Goal: Complete application form

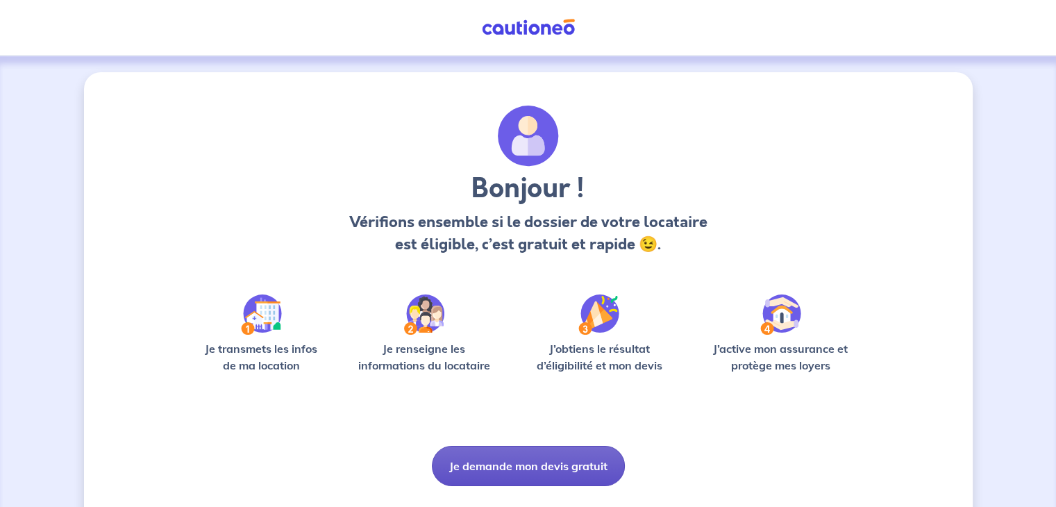
click at [530, 464] on button "Je demande mon devis gratuit" at bounding box center [528, 466] width 193 height 40
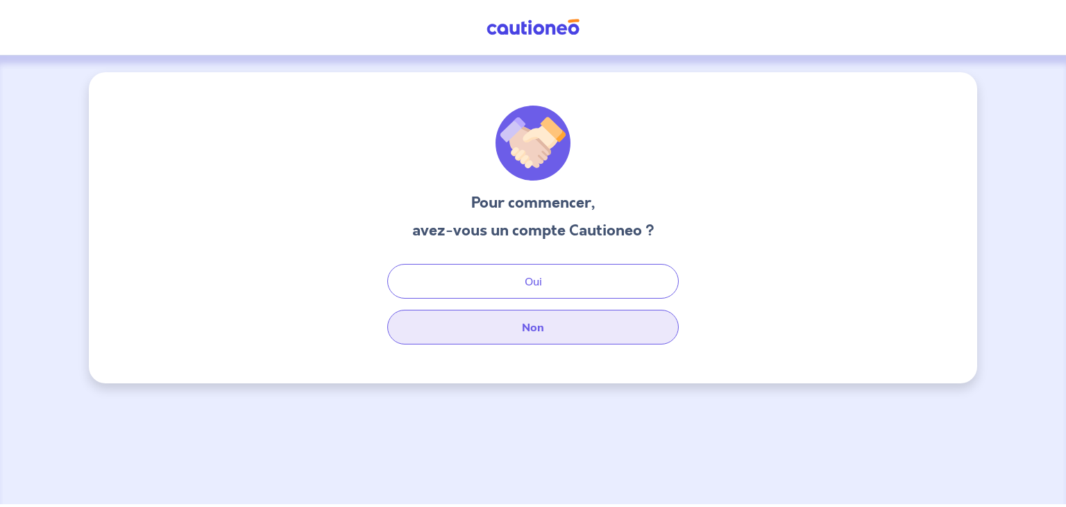
click at [530, 330] on button "Non" at bounding box center [533, 327] width 292 height 35
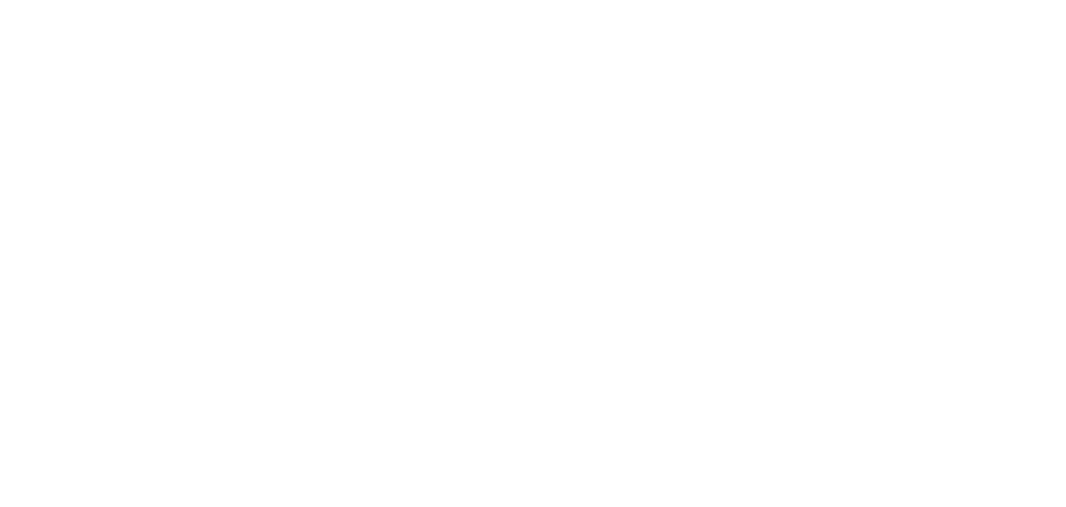
select select "FR"
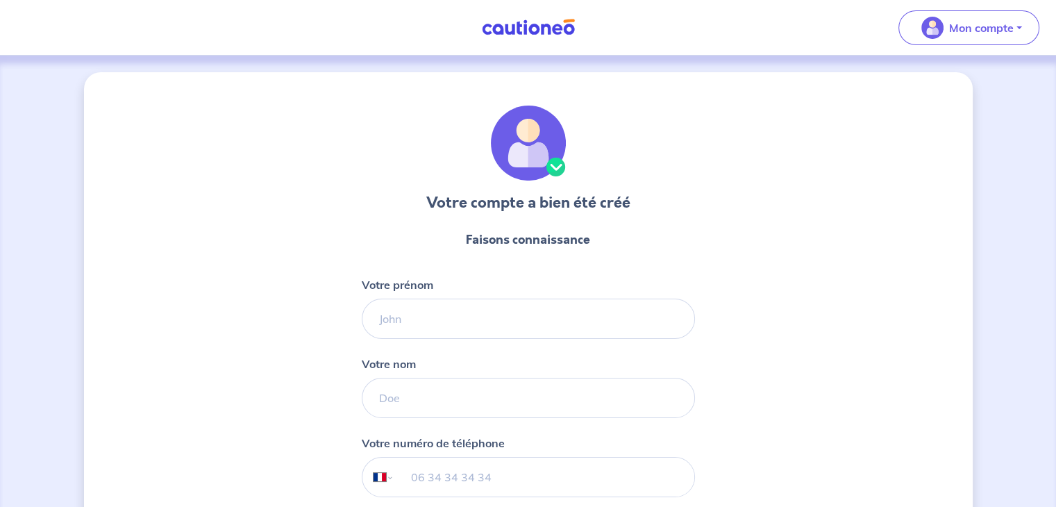
scroll to position [86, 0]
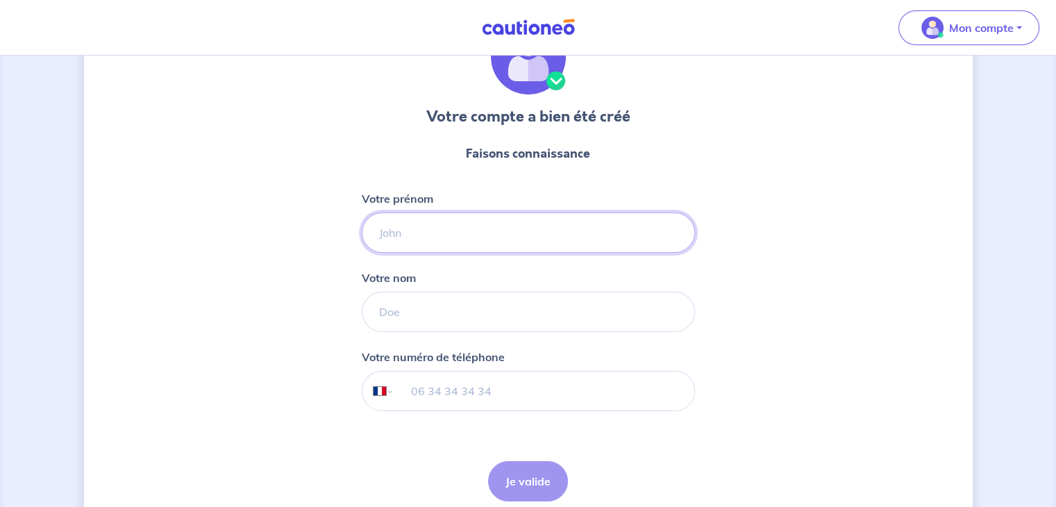
click at [437, 223] on input "Votre prénom" at bounding box center [528, 232] width 333 height 40
type input "[PERSON_NAME]"
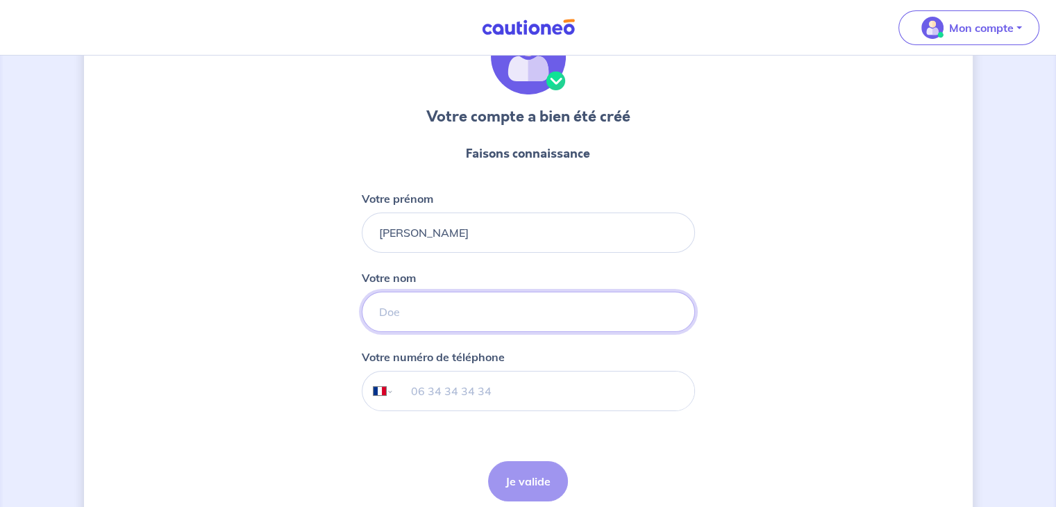
type input "[PERSON_NAME]"
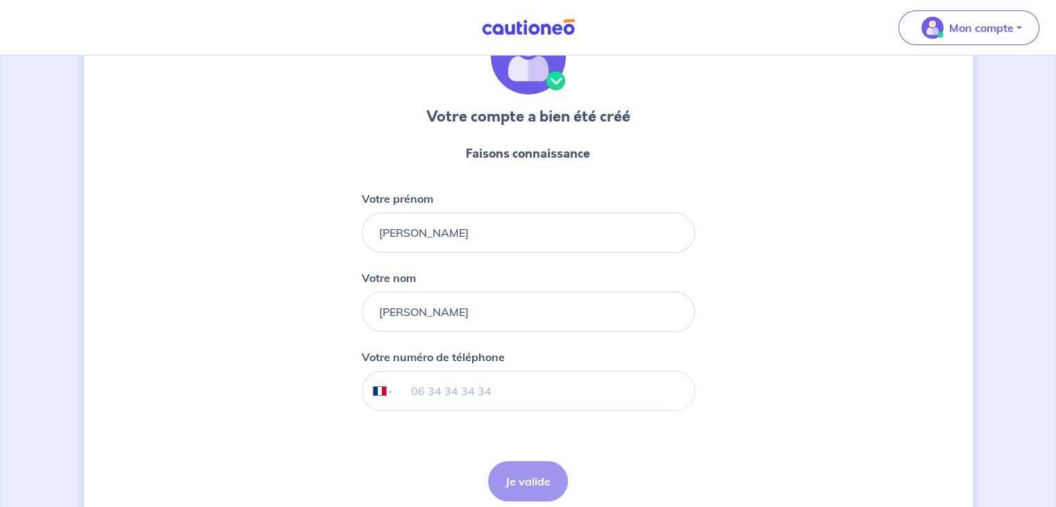
type input "06 52 27 09 50"
click at [527, 475] on button "Je valide" at bounding box center [528, 481] width 80 height 40
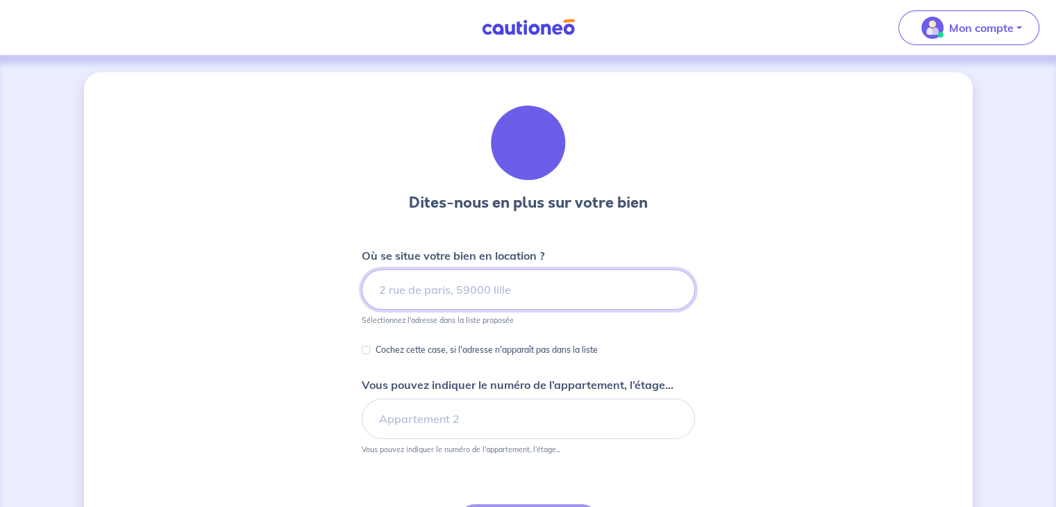
scroll to position [74, 0]
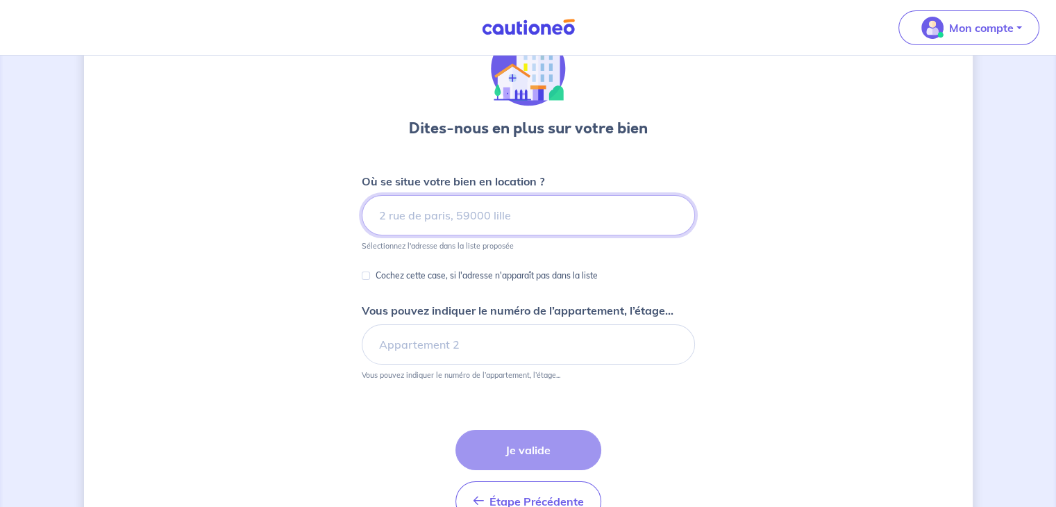
click at [436, 206] on input at bounding box center [528, 215] width 333 height 40
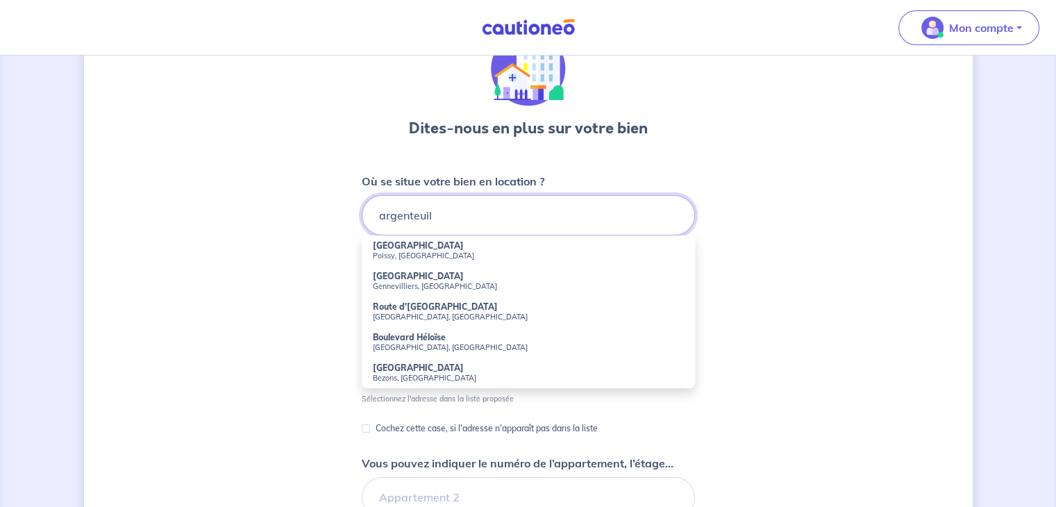
type input "argenteuil"
click at [360, 211] on div "Dites-nous en plus sur votre bien Où se situe votre bien en location ? argenteu…" at bounding box center [528, 361] width 888 height 726
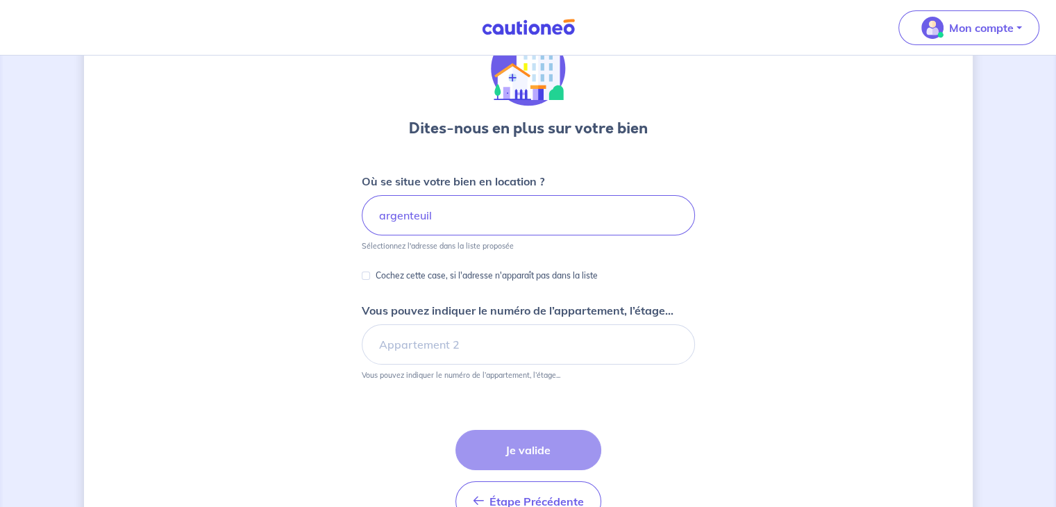
click at [549, 448] on div "Étape Précédente Précédent Je valide Je valide" at bounding box center [528, 476] width 146 height 92
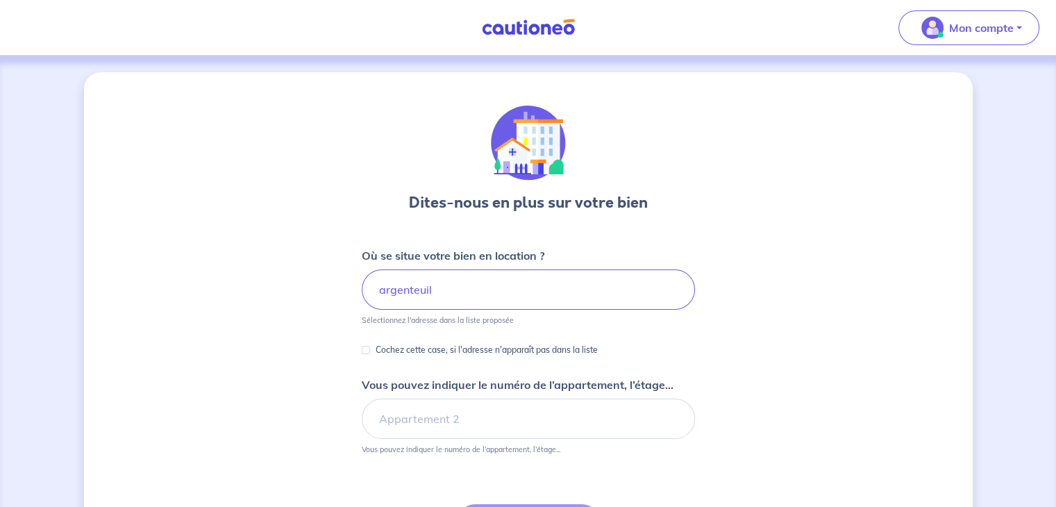
scroll to position [155, 0]
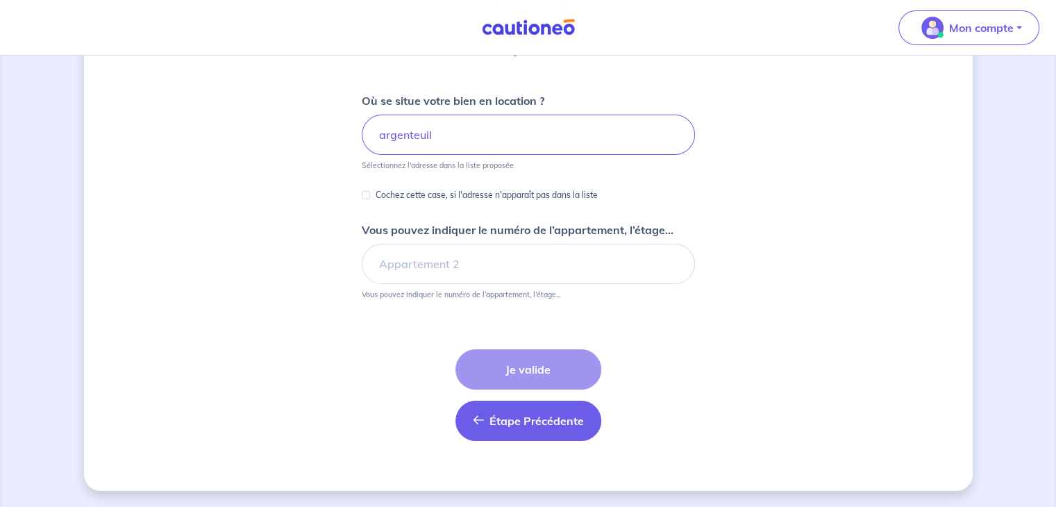
click at [552, 430] on button "Étape Précédente Précédent" at bounding box center [528, 420] width 146 height 40
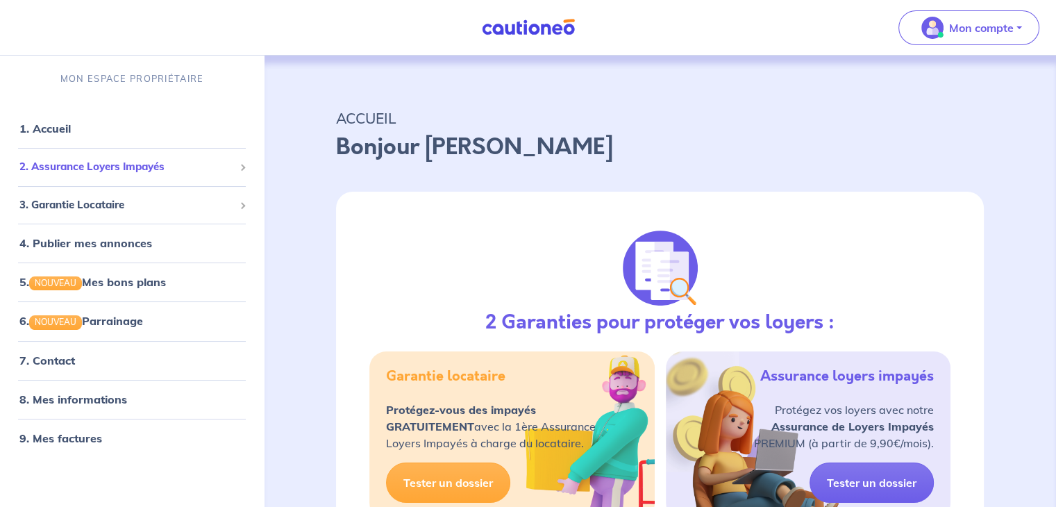
click at [230, 170] on span "2. Assurance Loyers Impayés" at bounding box center [126, 167] width 214 height 16
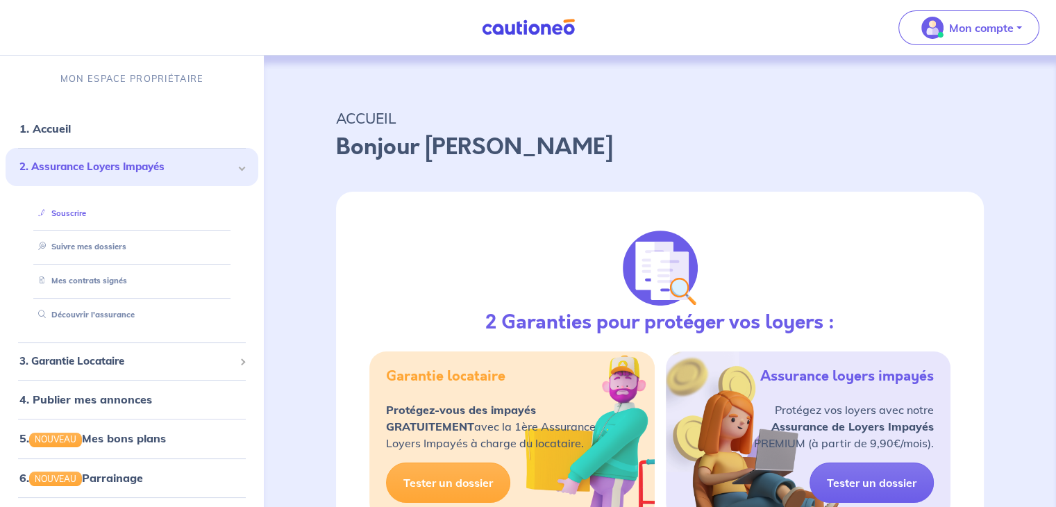
click at [86, 216] on link "Souscrire" at bounding box center [59, 213] width 53 height 10
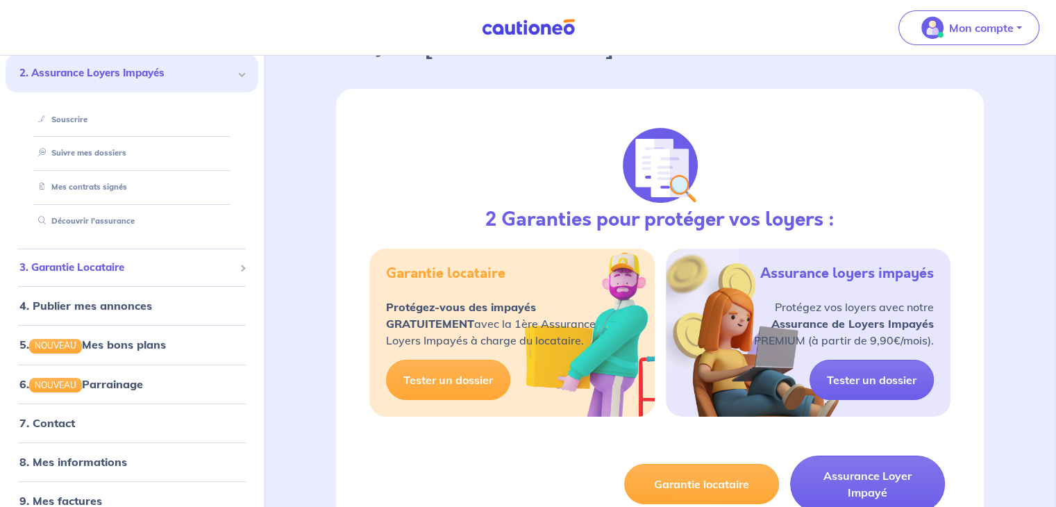
scroll to position [108, 0]
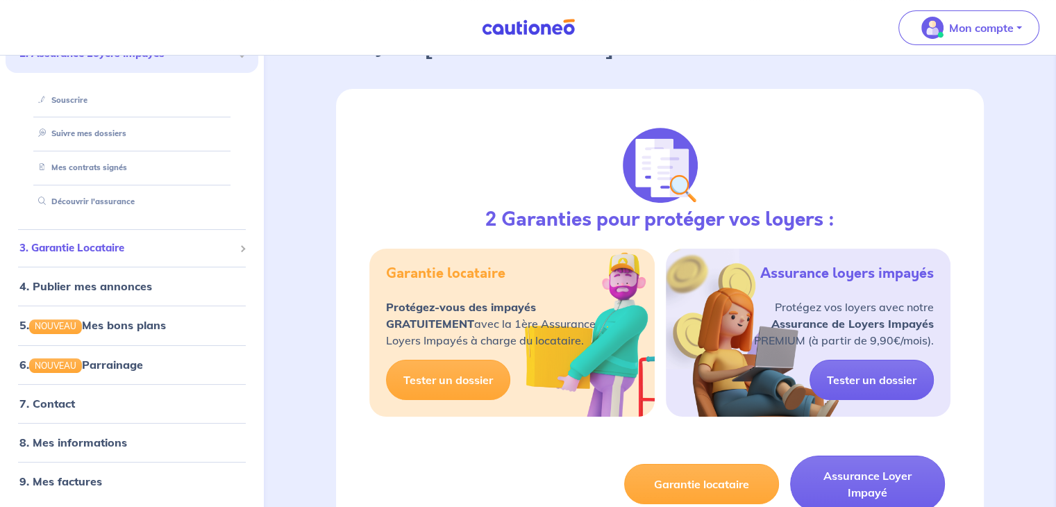
click at [217, 251] on span "3. Garantie Locataire" at bounding box center [126, 248] width 214 height 16
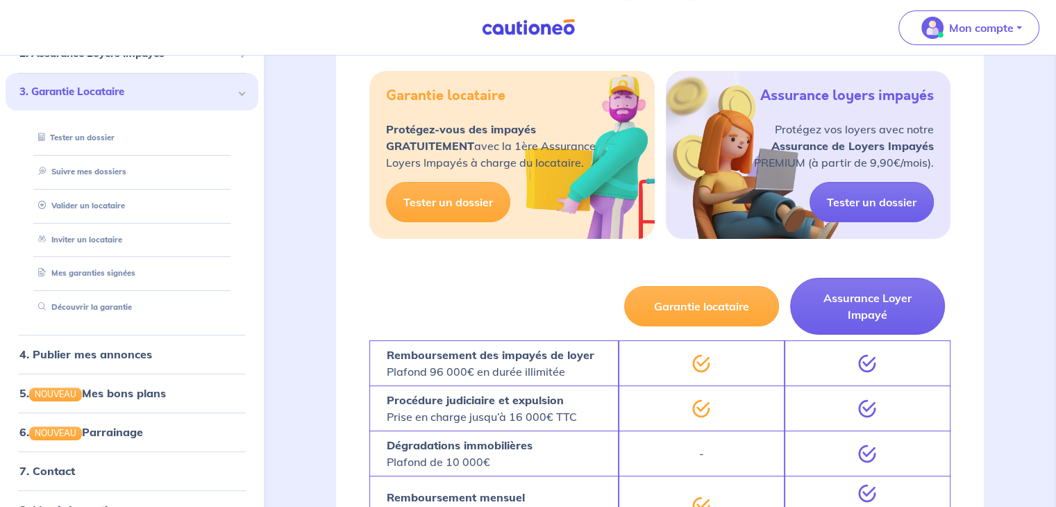
scroll to position [25, 0]
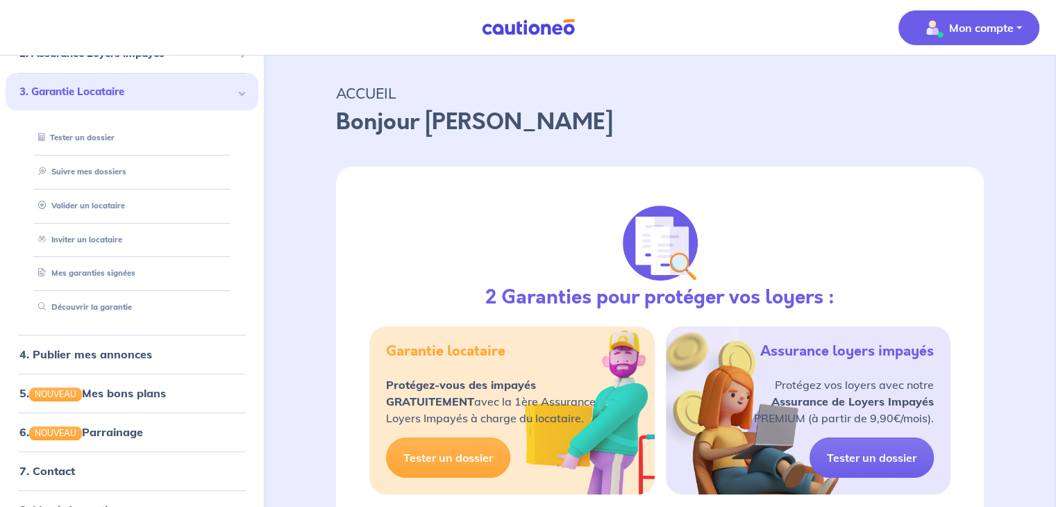
click at [955, 42] on button "Mon compte" at bounding box center [968, 27] width 141 height 35
click at [945, 93] on link "Mes informations" at bounding box center [955, 86] width 112 height 22
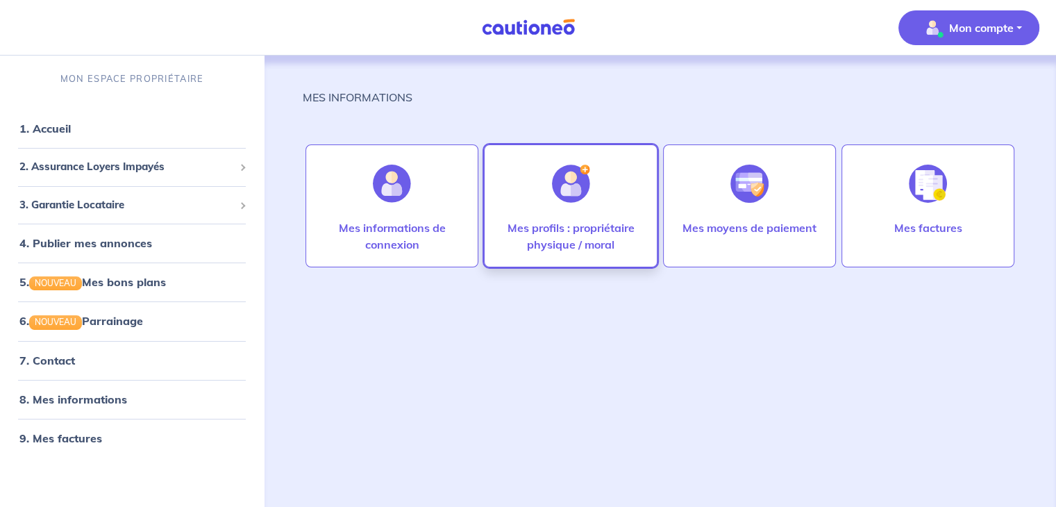
click at [566, 232] on p "Mes profils : propriétaire physique / moral" at bounding box center [570, 235] width 144 height 33
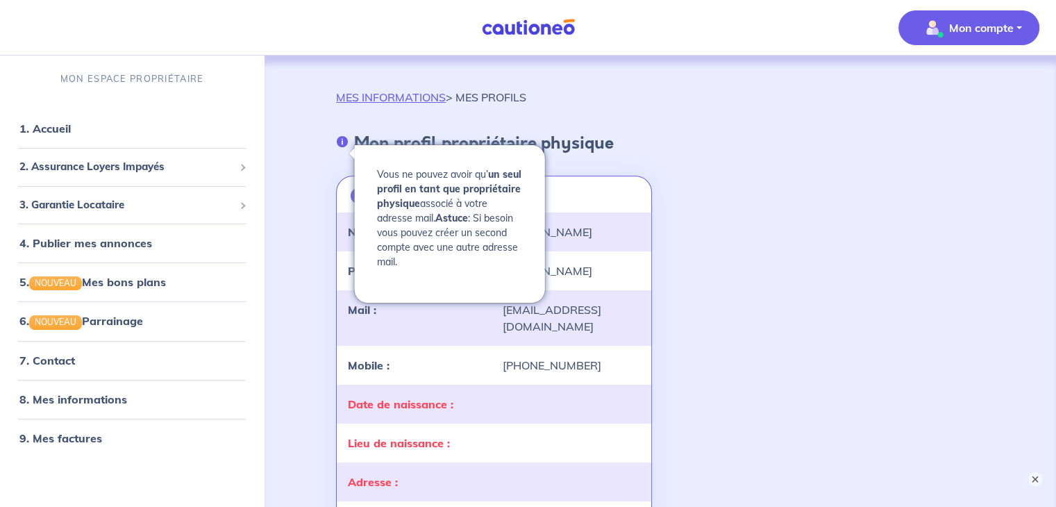
click at [339, 140] on icon "button" at bounding box center [342, 141] width 11 height 11
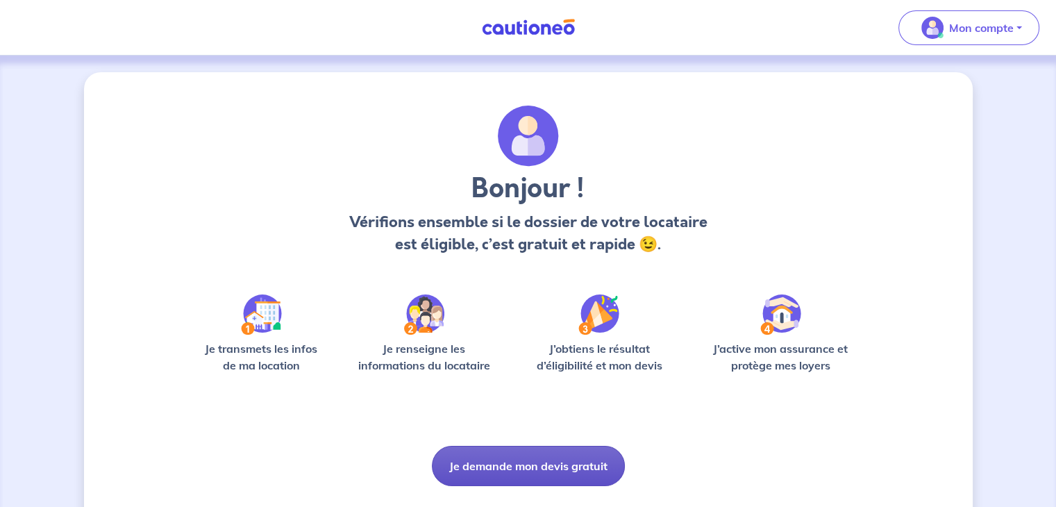
click at [502, 463] on button "Je demande mon devis gratuit" at bounding box center [528, 466] width 193 height 40
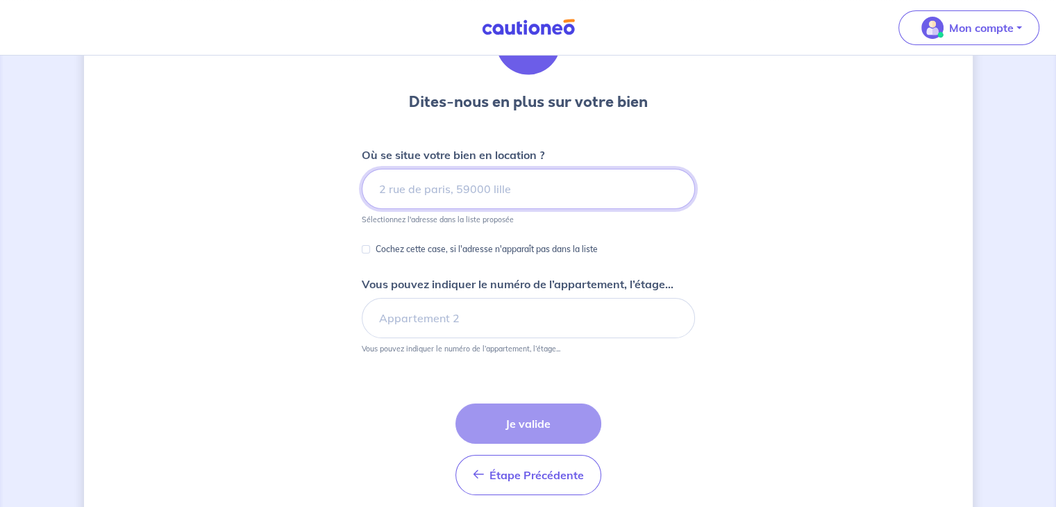
scroll to position [99, 0]
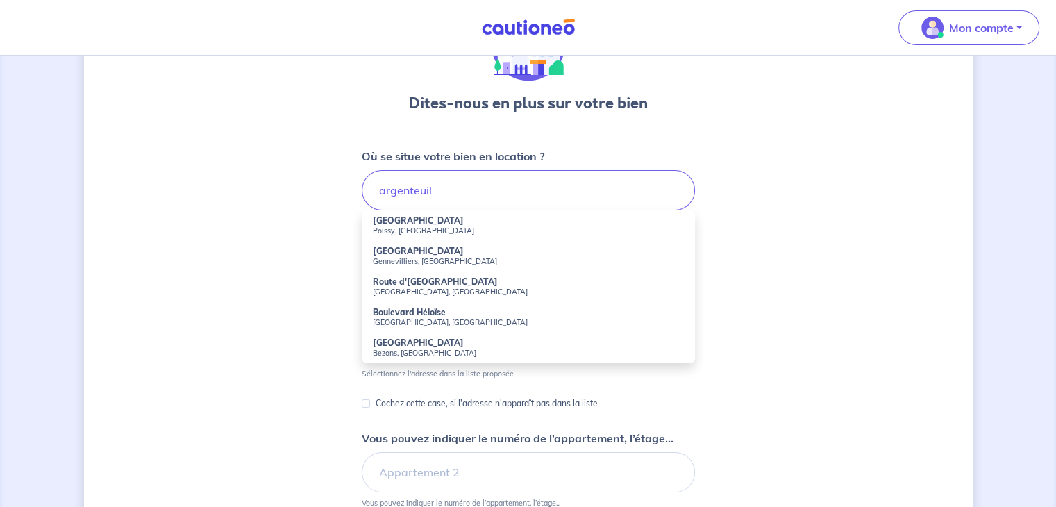
click at [453, 320] on small "[GEOGRAPHIC_DATA], [GEOGRAPHIC_DATA]" at bounding box center [528, 322] width 311 height 10
type input "Boulevard Héloïse, Argenteuil, France"
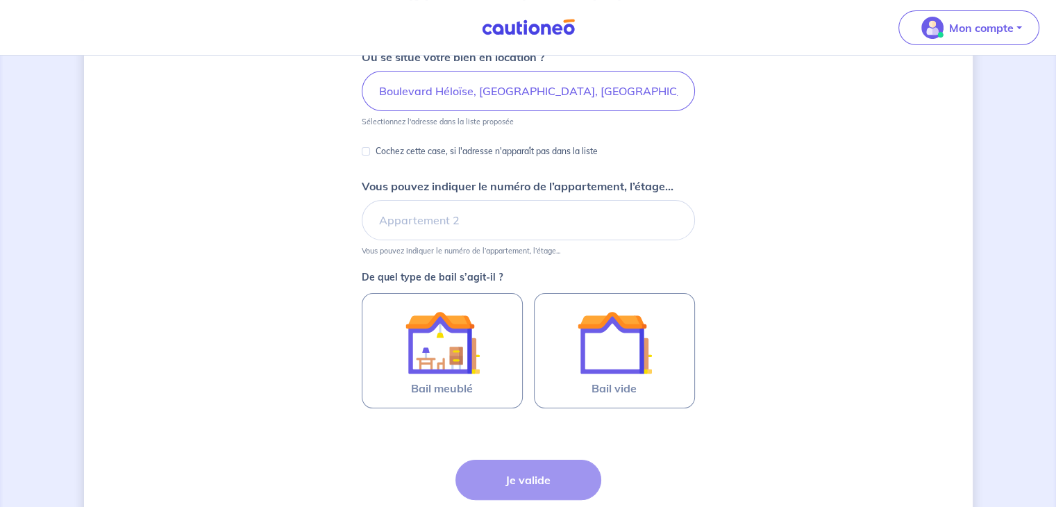
scroll to position [199, 0]
click at [419, 203] on input "Vous pouvez indiquer le numéro de l’appartement, l’étage..." at bounding box center [528, 219] width 333 height 40
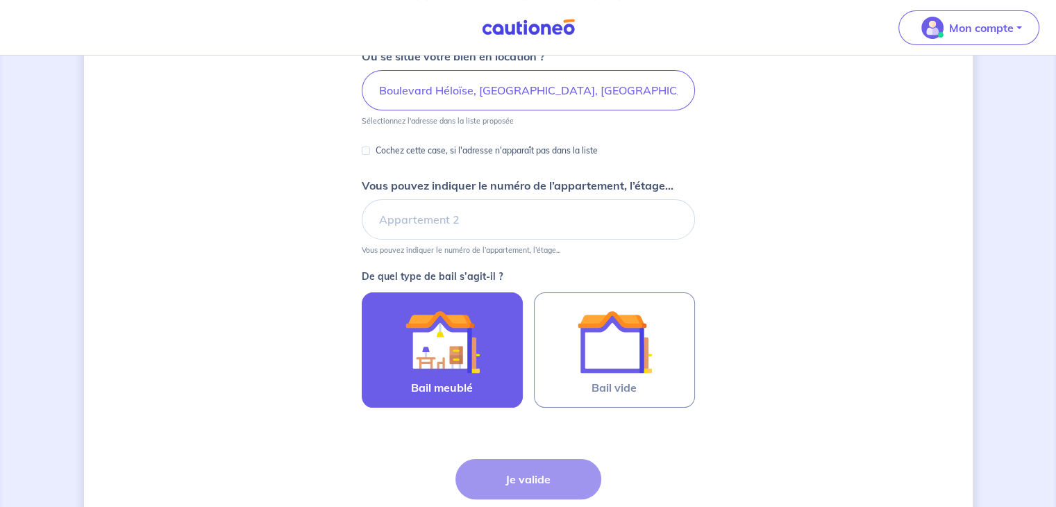
click at [461, 358] on img at bounding box center [442, 341] width 75 height 75
click at [0, 0] on input "Bail meublé" at bounding box center [0, 0] width 0 height 0
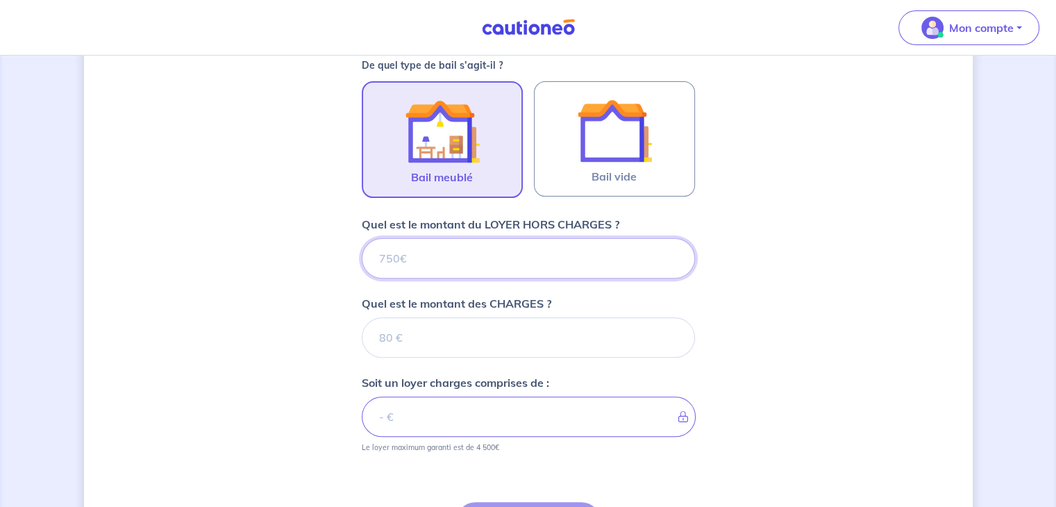
scroll to position [561, 0]
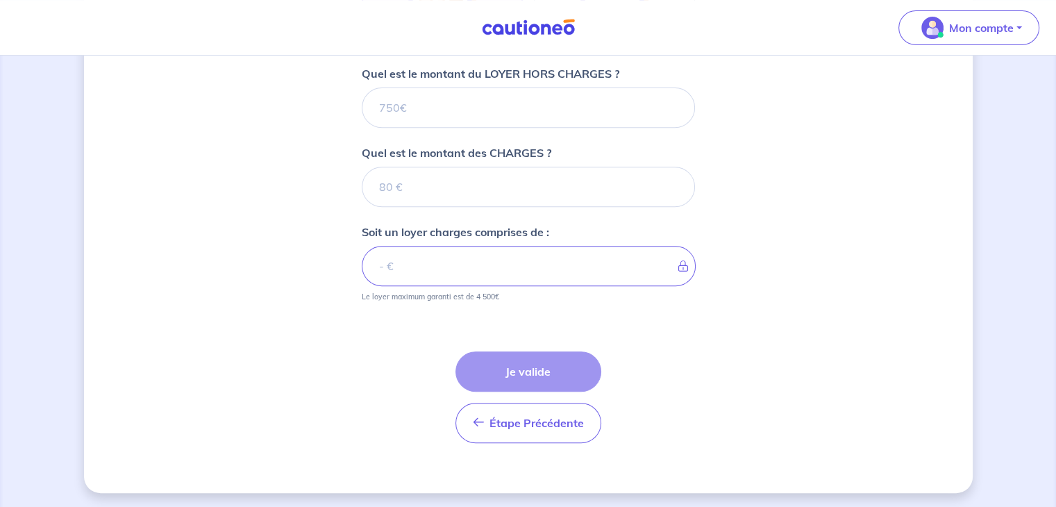
click at [498, 127] on form "Où se situe votre bien en location ? Boulevard Héloïse, Argenteuil, France Séle…" at bounding box center [528, 70] width 333 height 768
click at [430, 112] on input "Quel est le montant du LOYER HORS CHARGES ?" at bounding box center [528, 107] width 333 height 40
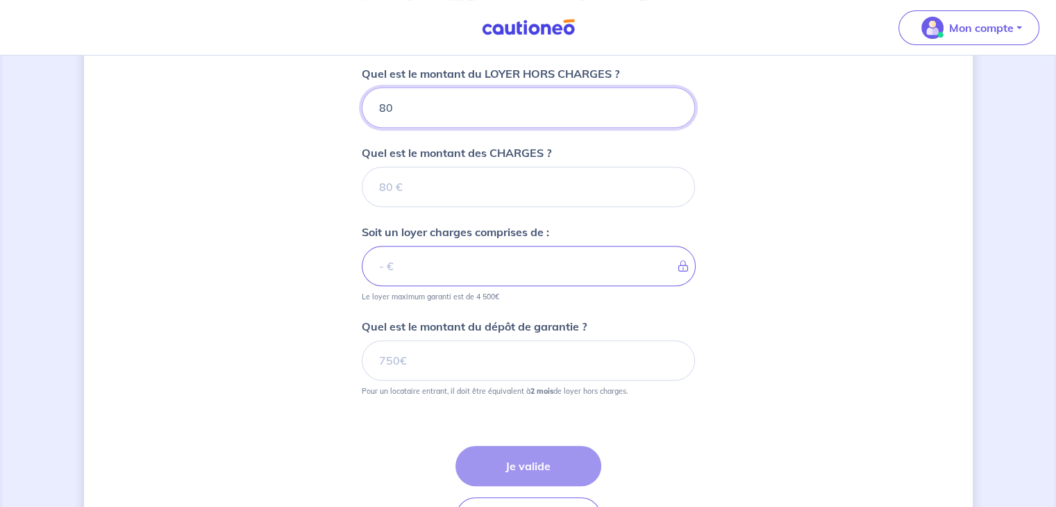
type input "800"
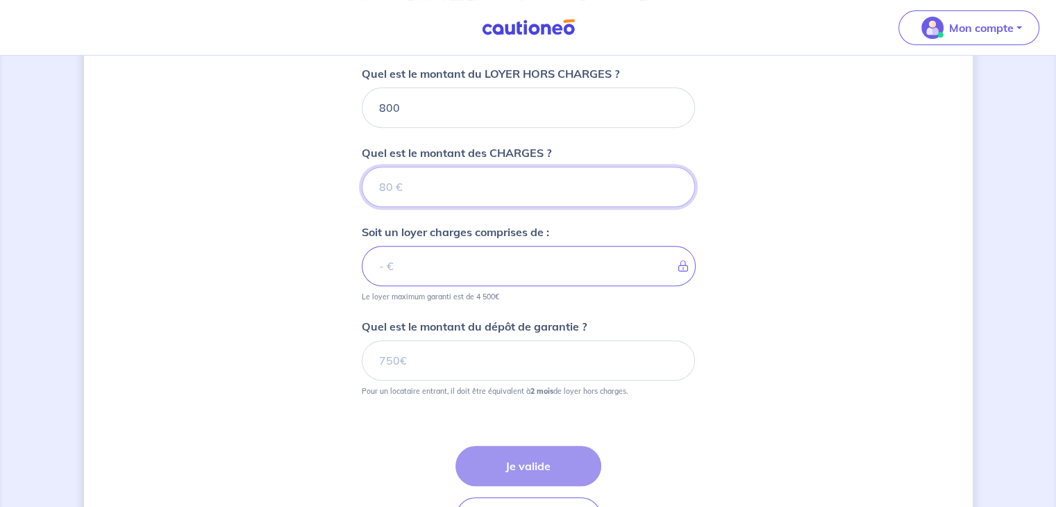
click at [403, 190] on input "Quel est le montant des CHARGES ?" at bounding box center [528, 187] width 333 height 40
type input "50"
type input "850"
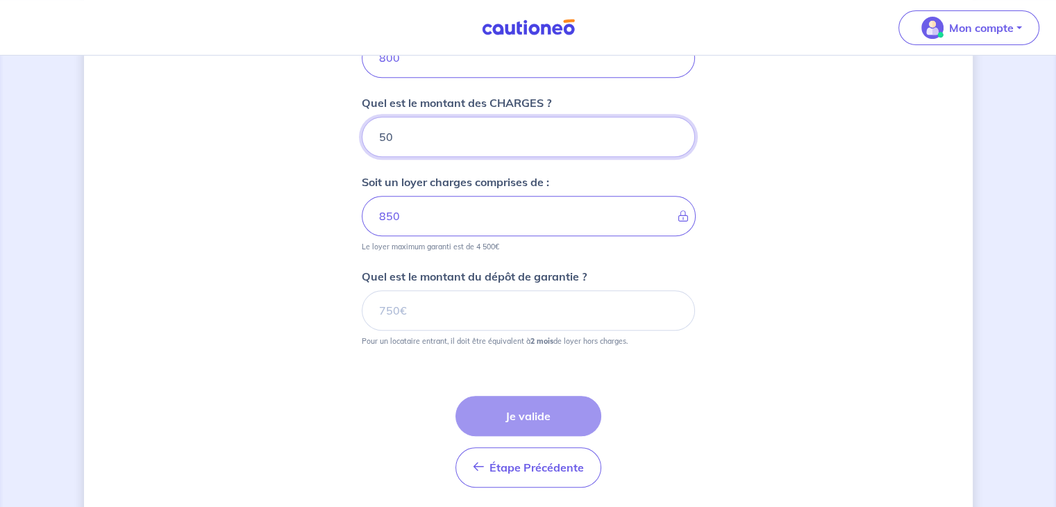
scroll to position [611, 0]
type input "50"
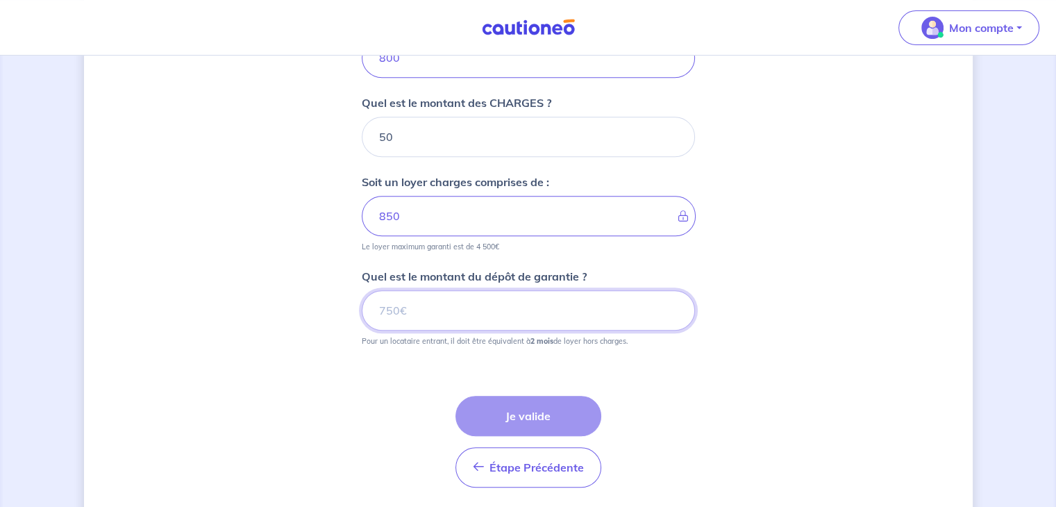
click at [461, 308] on input "Quel est le montant du dépôt de garantie ?" at bounding box center [528, 310] width 333 height 40
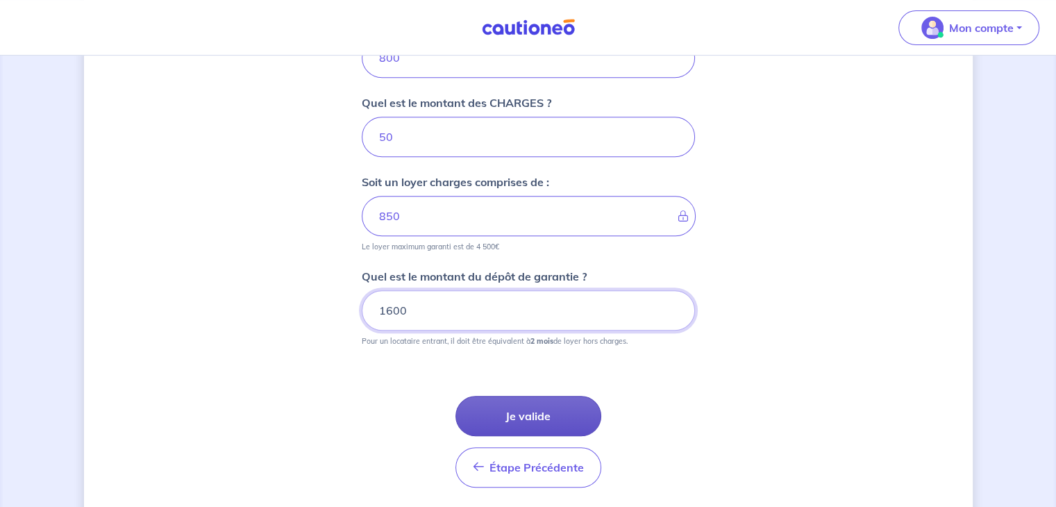
type input "1600"
click at [540, 406] on button "Je valide" at bounding box center [528, 416] width 146 height 40
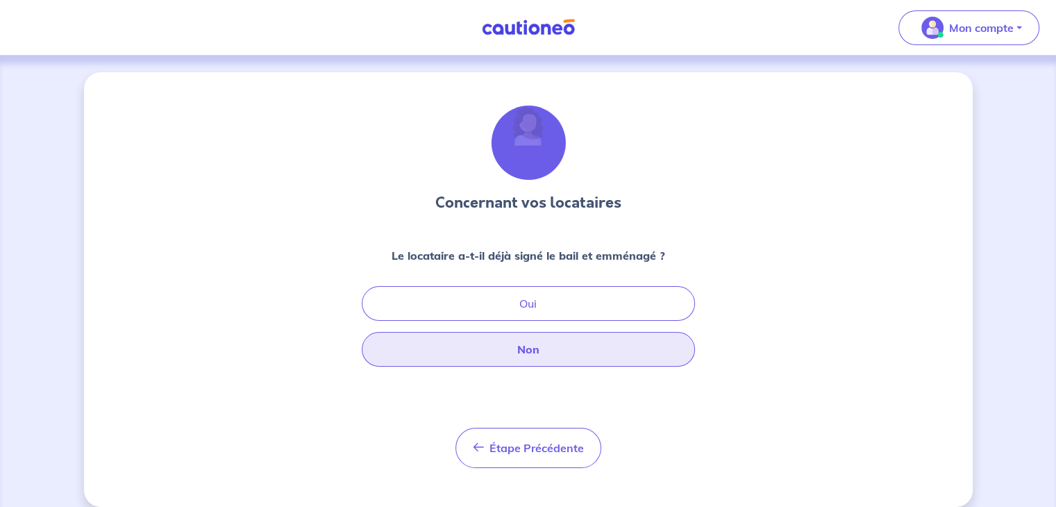
click at [547, 353] on button "Non" at bounding box center [528, 349] width 333 height 35
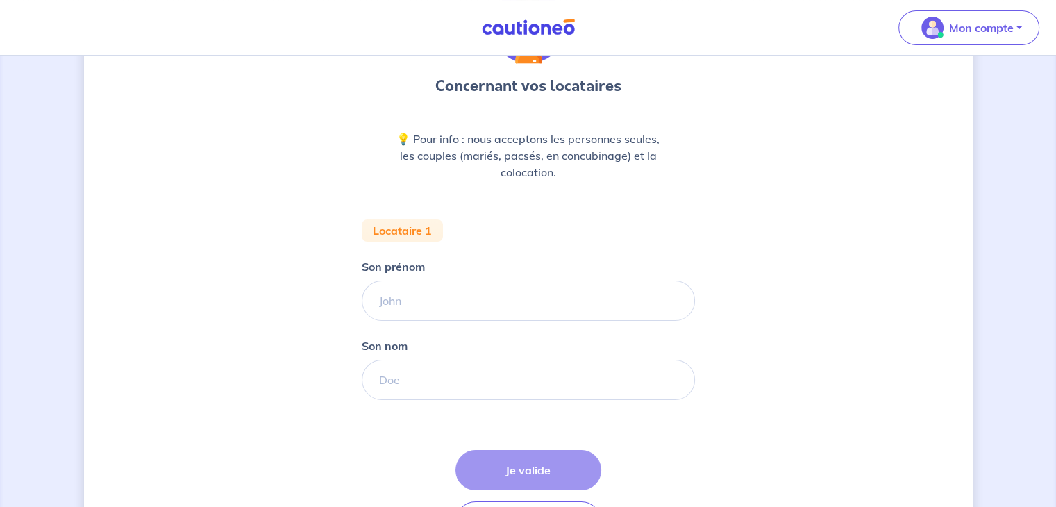
scroll to position [119, 0]
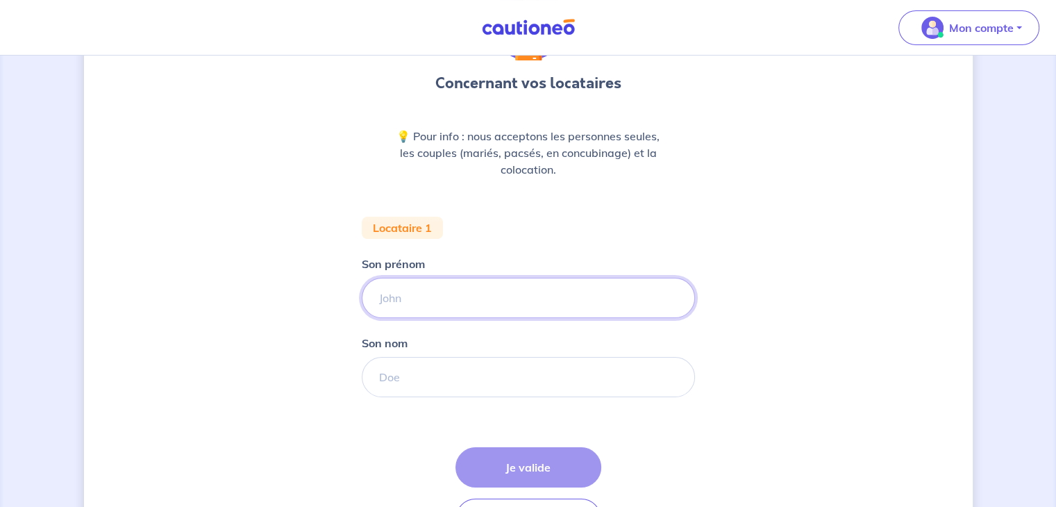
click at [491, 312] on input "Son prénom" at bounding box center [528, 298] width 333 height 40
click at [385, 296] on input "kiberley" at bounding box center [528, 298] width 333 height 40
click at [386, 295] on input "kiberley" at bounding box center [528, 298] width 333 height 40
type input "kimberley"
click at [408, 379] on input "Son nom" at bounding box center [528, 377] width 333 height 40
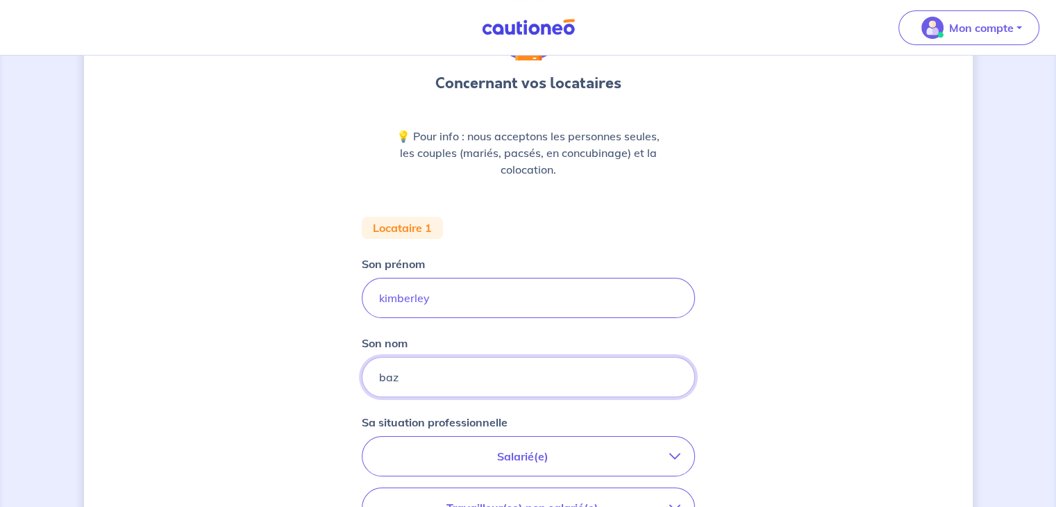
type input "baz"
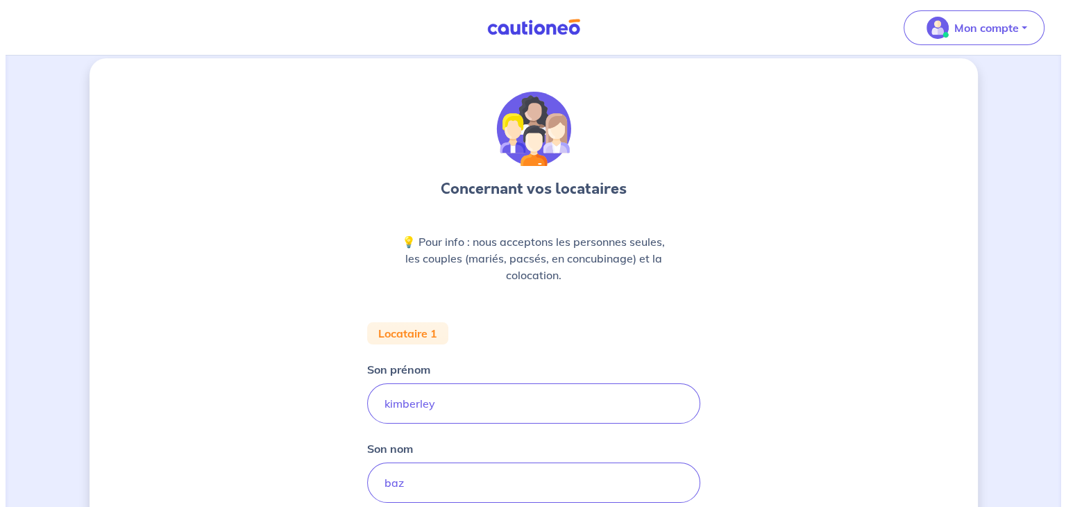
scroll to position [0, 0]
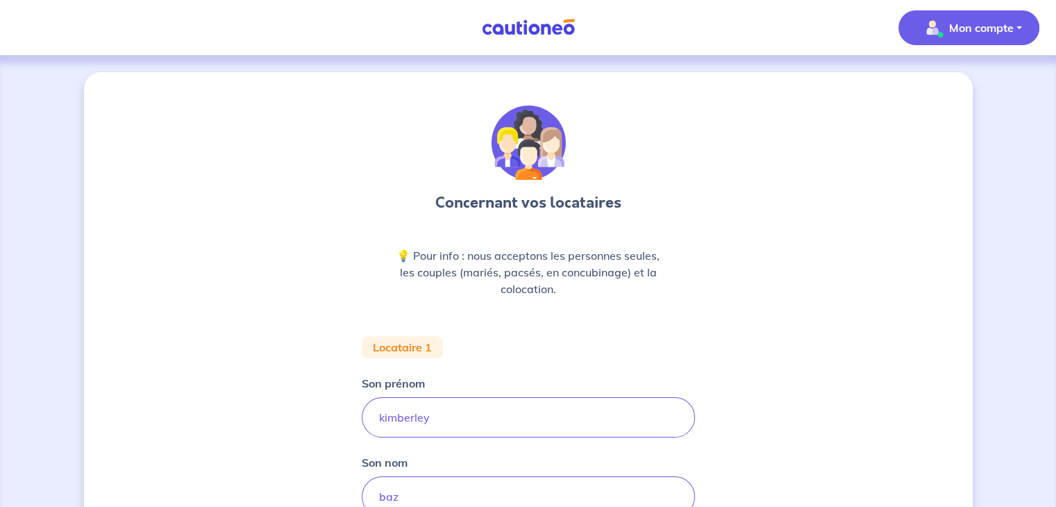
click at [986, 40] on button "Mon compte" at bounding box center [968, 27] width 141 height 35
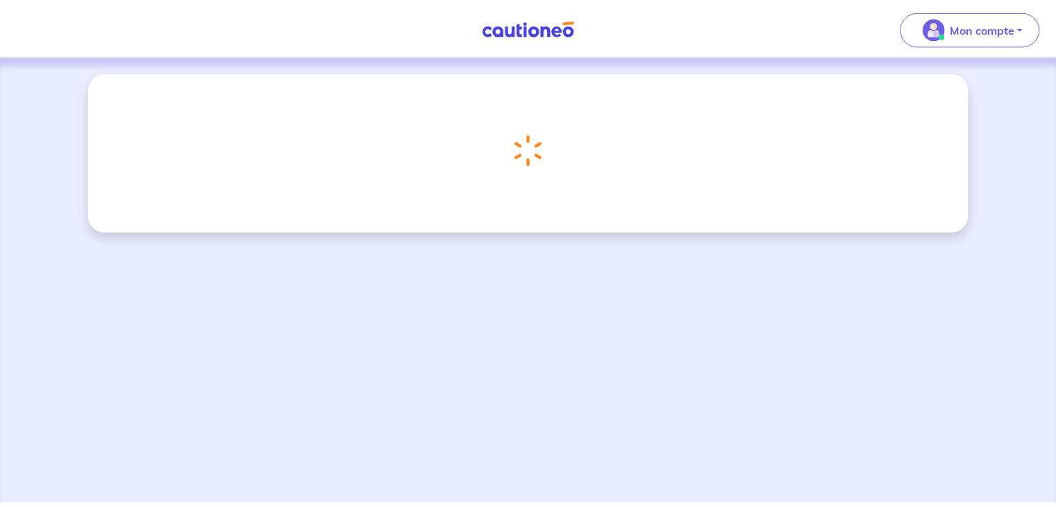
scroll to position [41, 0]
